Goal: Navigation & Orientation: Find specific page/section

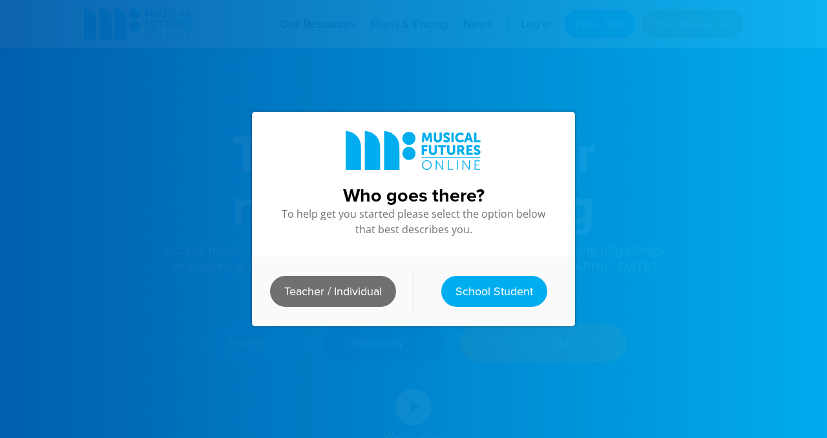
click at [371, 297] on link "Teacher / Individual" at bounding box center [333, 291] width 126 height 31
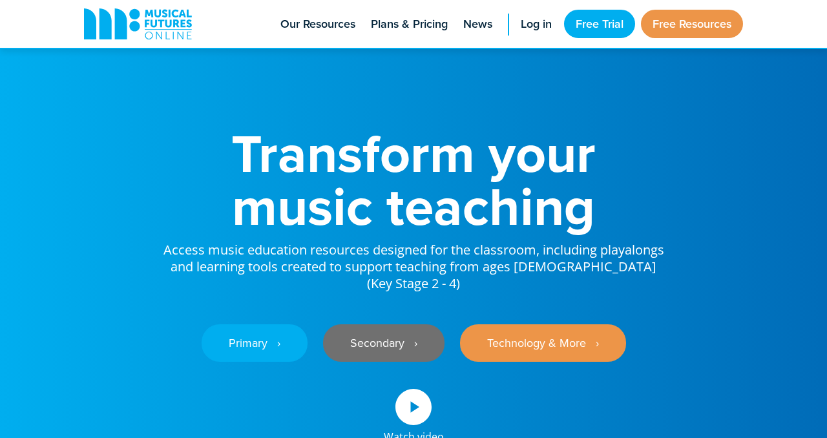
click at [361, 324] on link "Secondary ‎‏‏‎ ‎ ›" at bounding box center [383, 342] width 121 height 37
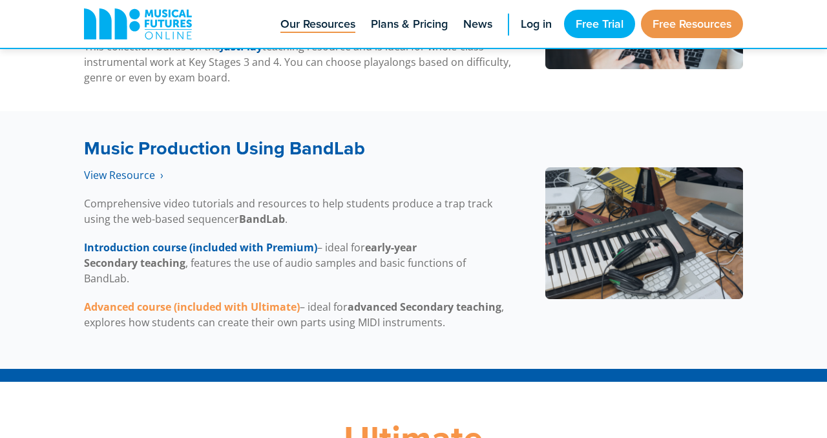
scroll to position [2721, 0]
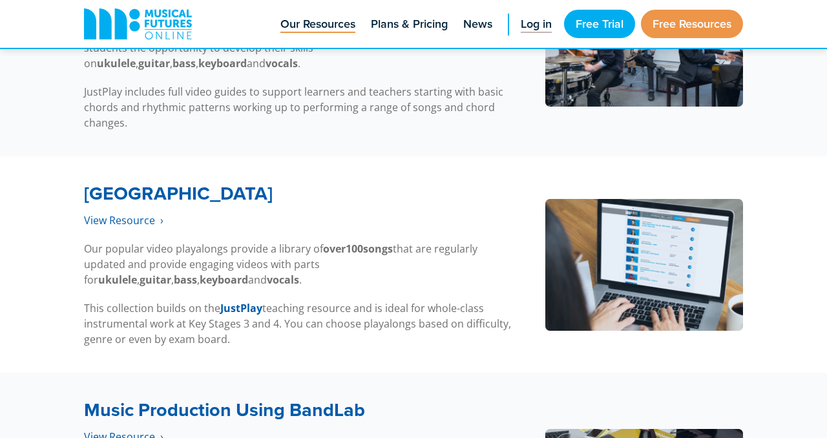
click at [539, 23] on span "Log in" at bounding box center [535, 23] width 31 height 17
